Goal: Browse casually

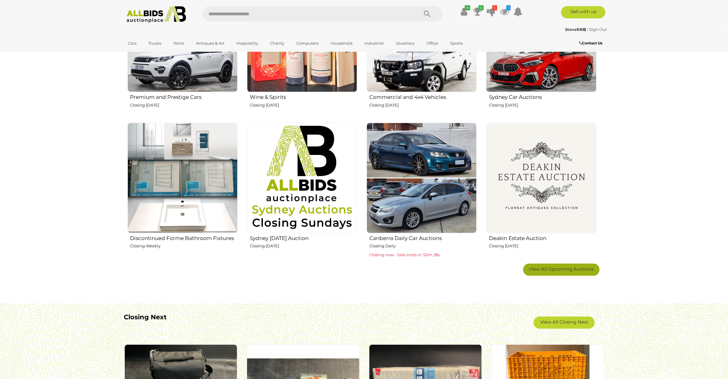
scroll to position [344, 0]
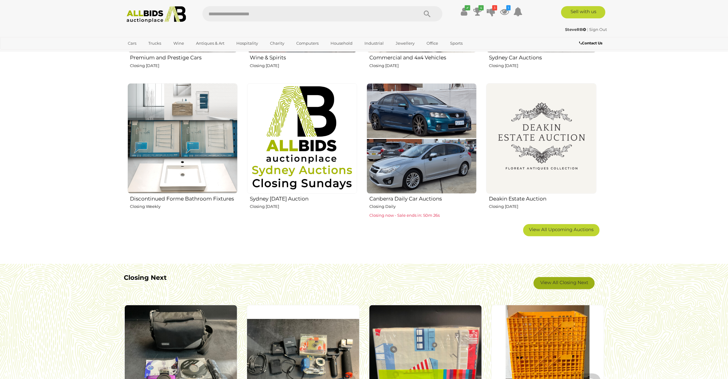
click at [555, 285] on link "View All Closing Next" at bounding box center [564, 283] width 61 height 12
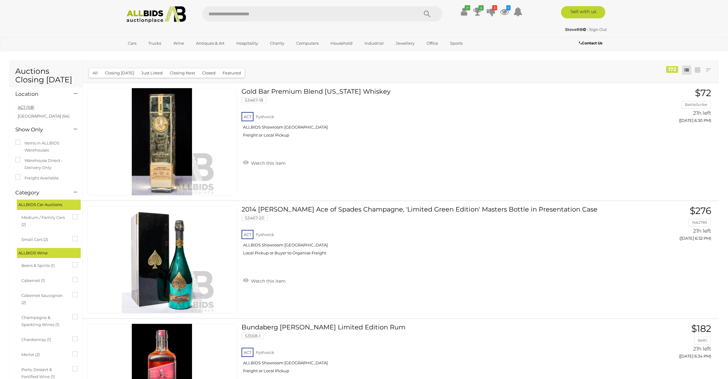
click at [25, 110] on link "ACT (118)" at bounding box center [26, 107] width 17 height 5
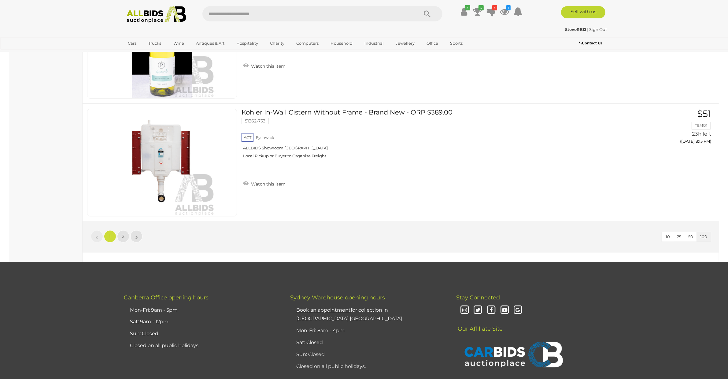
scroll to position [11662, 0]
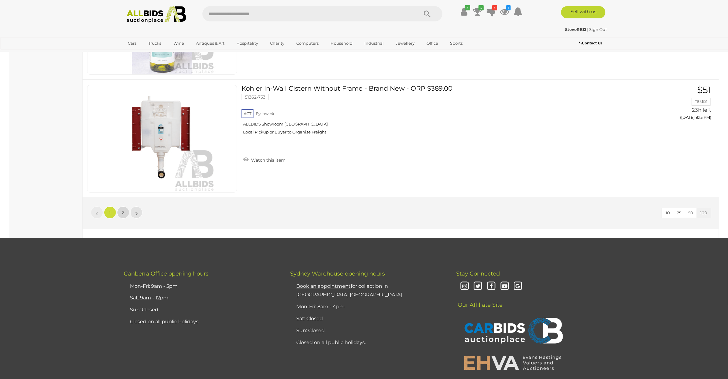
click at [121, 214] on link "2" at bounding box center [123, 212] width 12 height 12
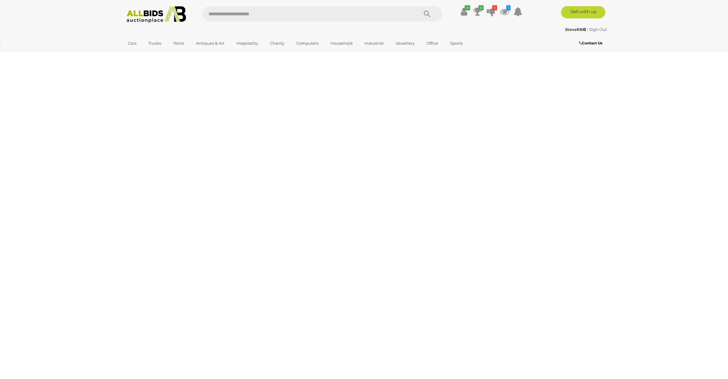
scroll to position [21, 0]
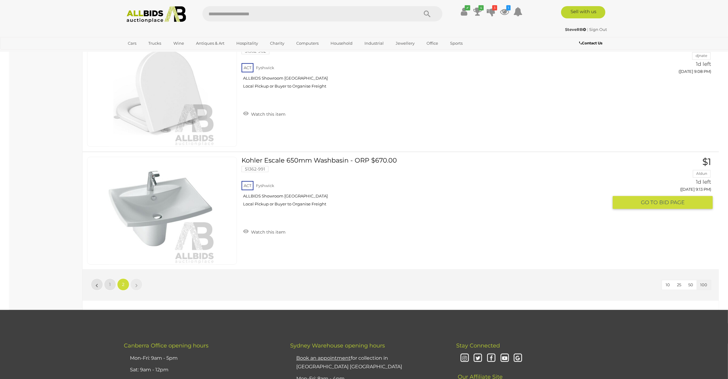
scroll to position [1780, 0]
